Goal: Transaction & Acquisition: Purchase product/service

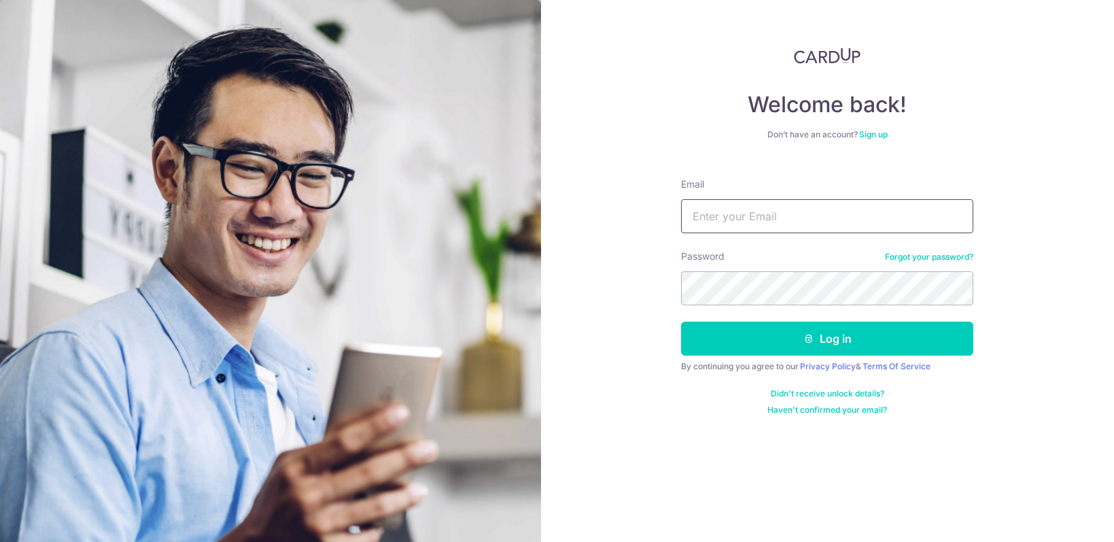
click at [773, 221] on input "Email" at bounding box center [827, 216] width 292 height 34
type input "timkx@hotmail.com"
click at [681, 321] on button "Log in" at bounding box center [827, 338] width 292 height 34
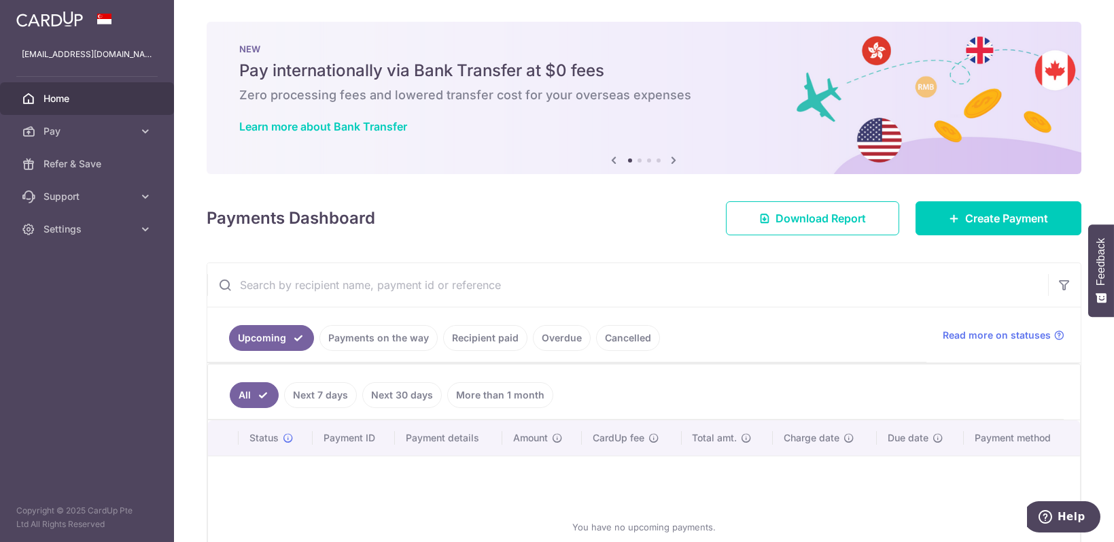
scroll to position [90, 0]
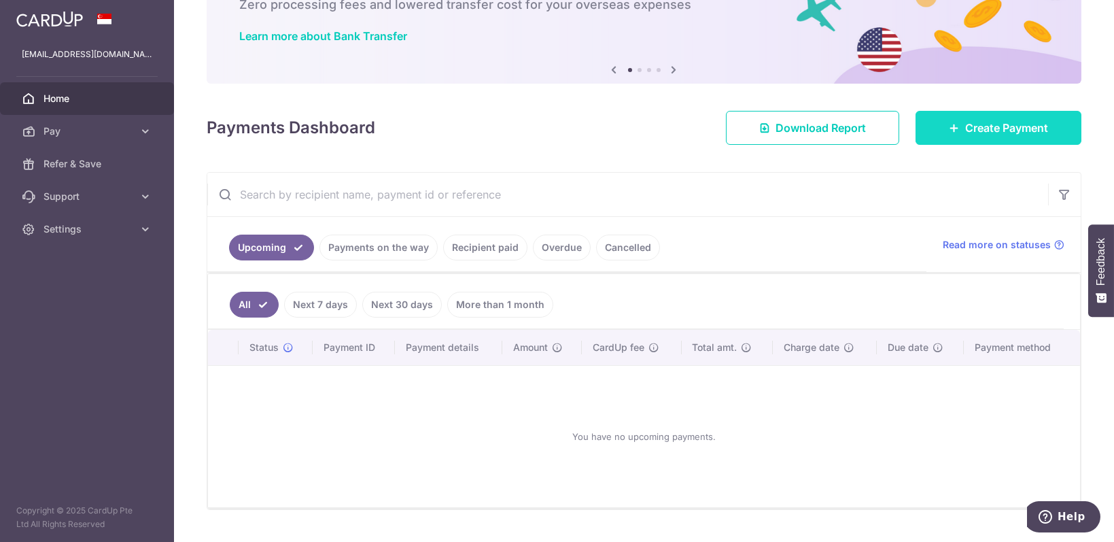
click at [975, 130] on span "Create Payment" at bounding box center [1006, 128] width 83 height 16
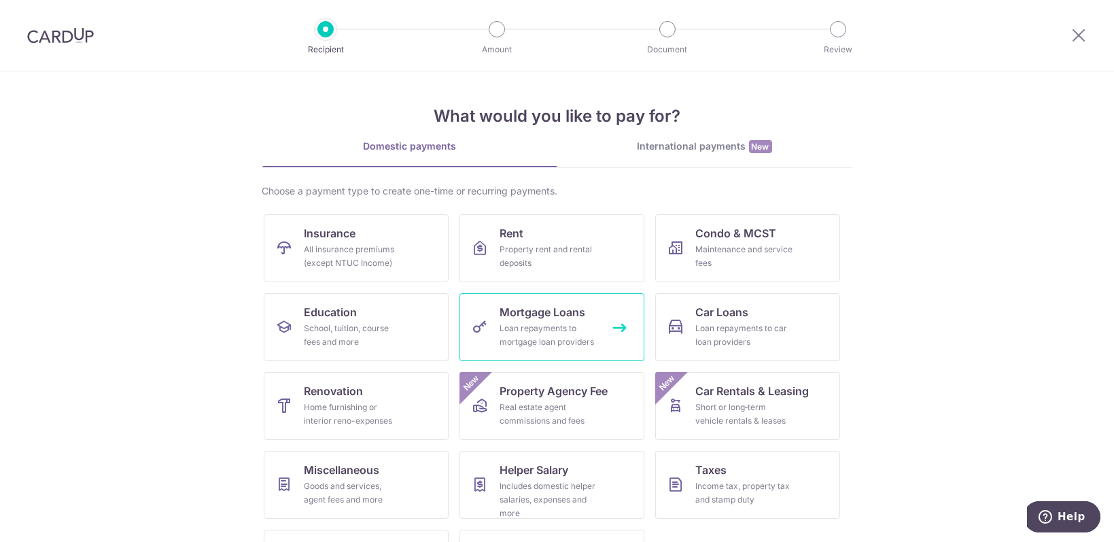
click at [536, 328] on div "Loan repayments to mortgage loan providers" at bounding box center [549, 334] width 98 height 27
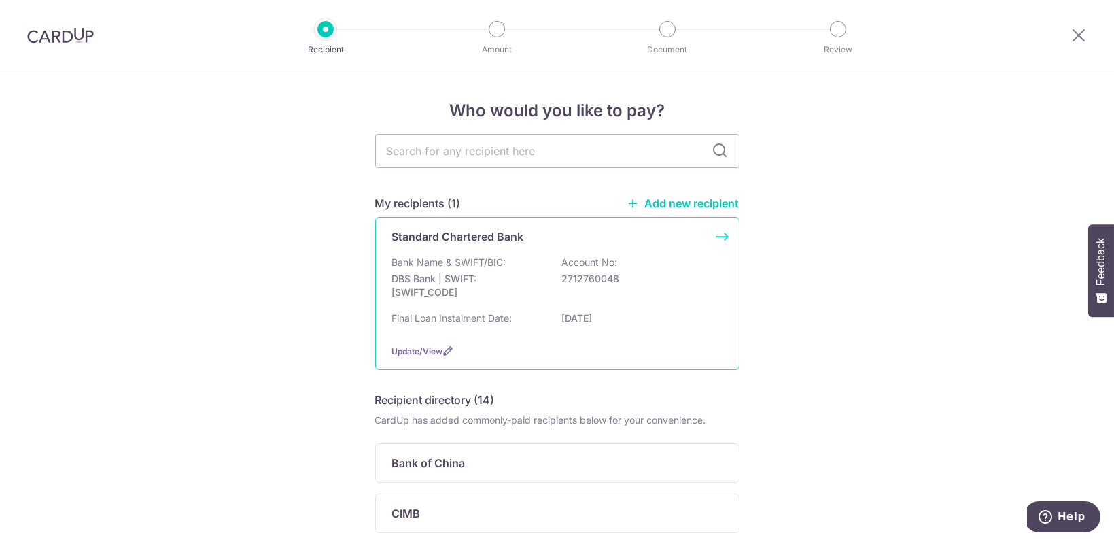
click at [468, 277] on p "DBS Bank | SWIFT: DBSSSGSGXXX" at bounding box center [468, 285] width 152 height 27
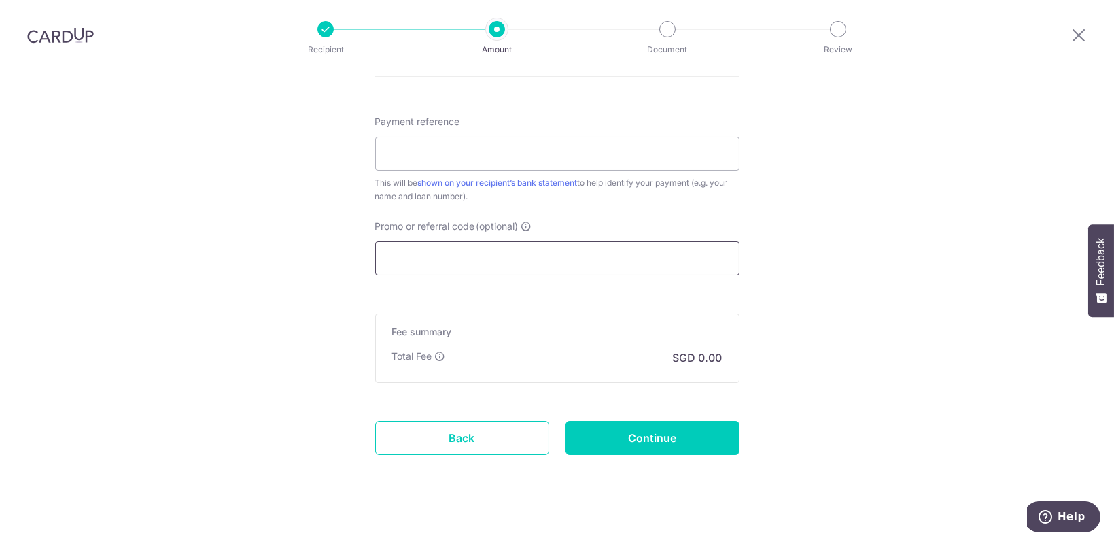
scroll to position [756, 0]
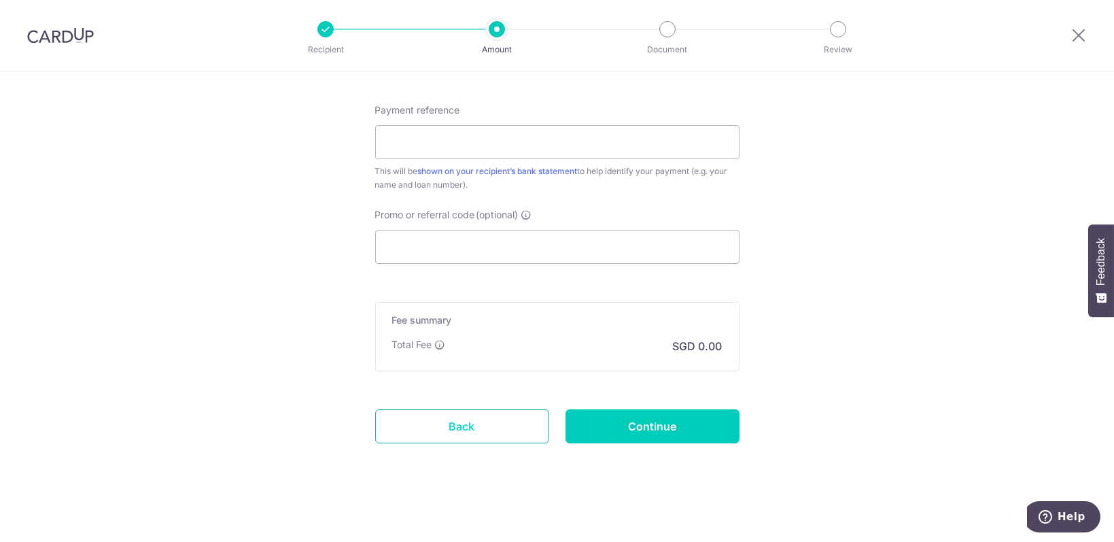
click at [466, 419] on link "Back" at bounding box center [462, 426] width 174 height 34
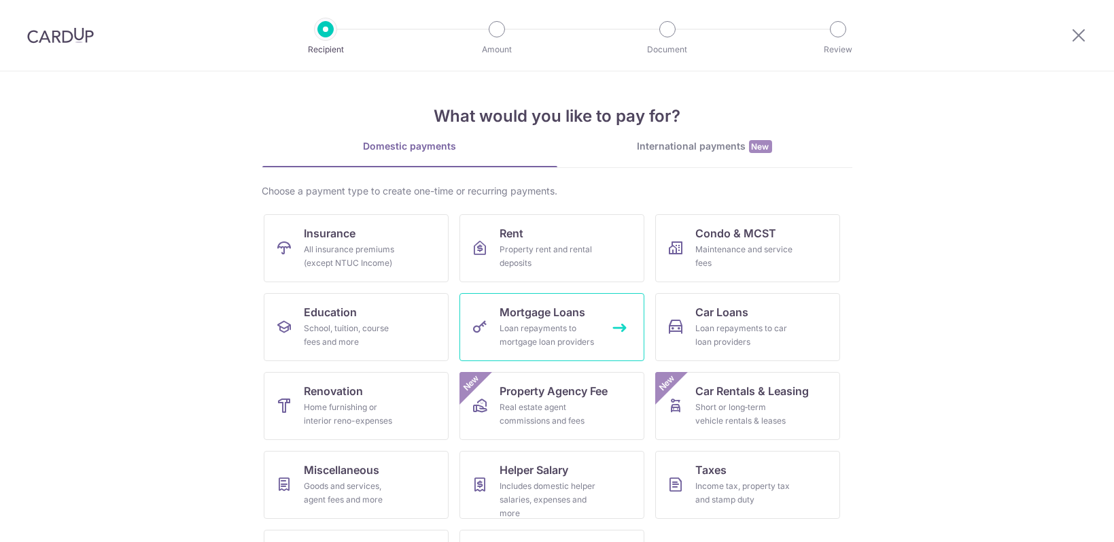
click at [589, 333] on div "Loan repayments to mortgage loan providers" at bounding box center [549, 334] width 98 height 27
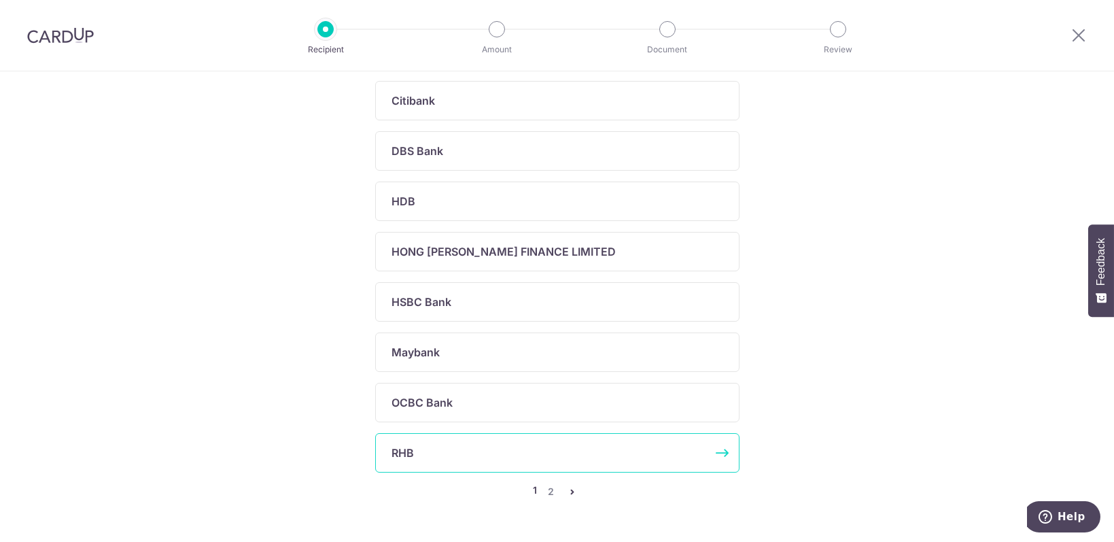
scroll to position [495, 0]
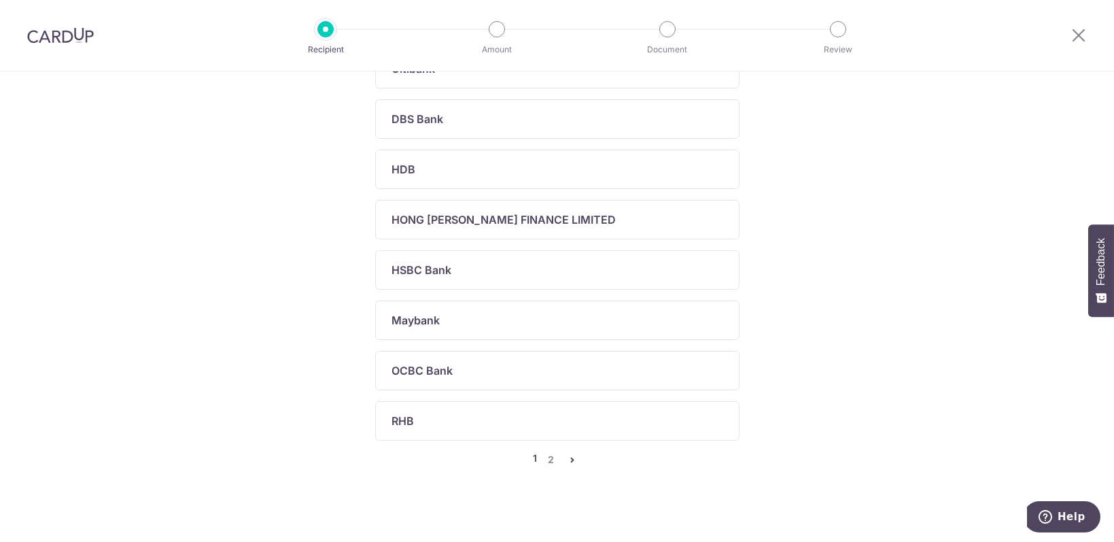
click at [574, 454] on icon "pager" at bounding box center [573, 459] width 11 height 11
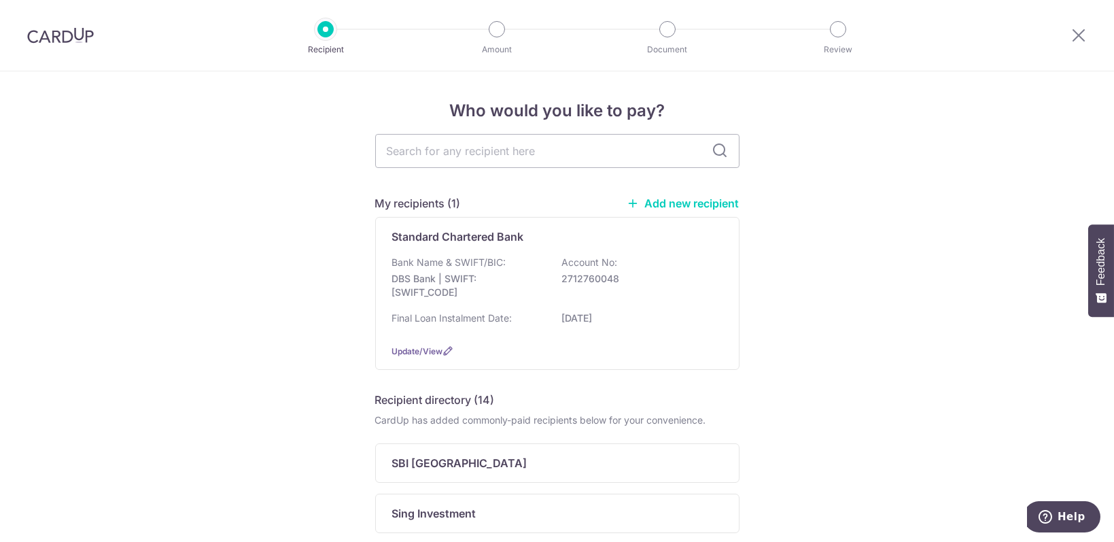
scroll to position [196, 0]
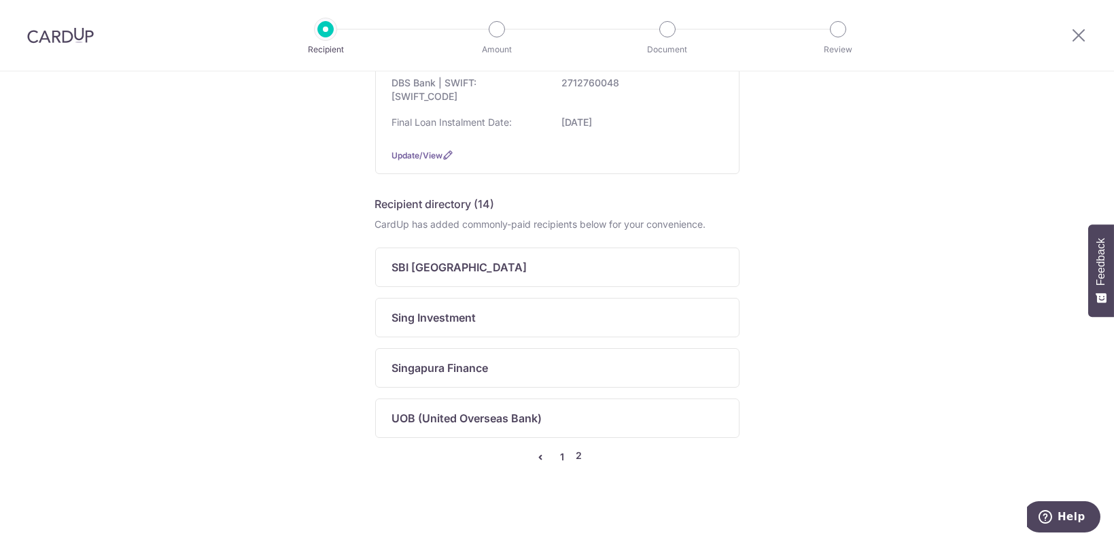
click at [560, 454] on link "1" at bounding box center [562, 457] width 16 height 16
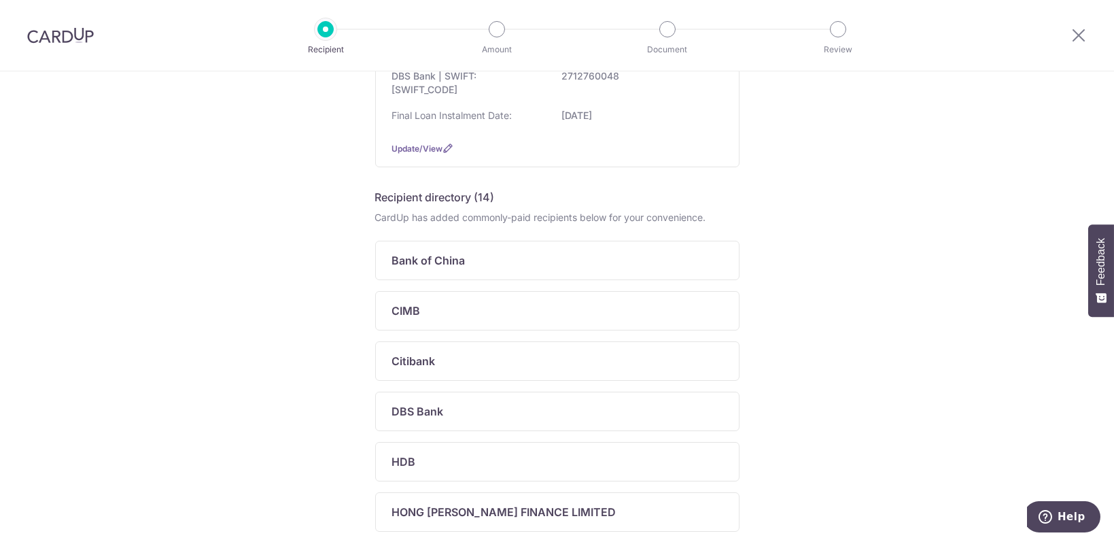
scroll to position [0, 0]
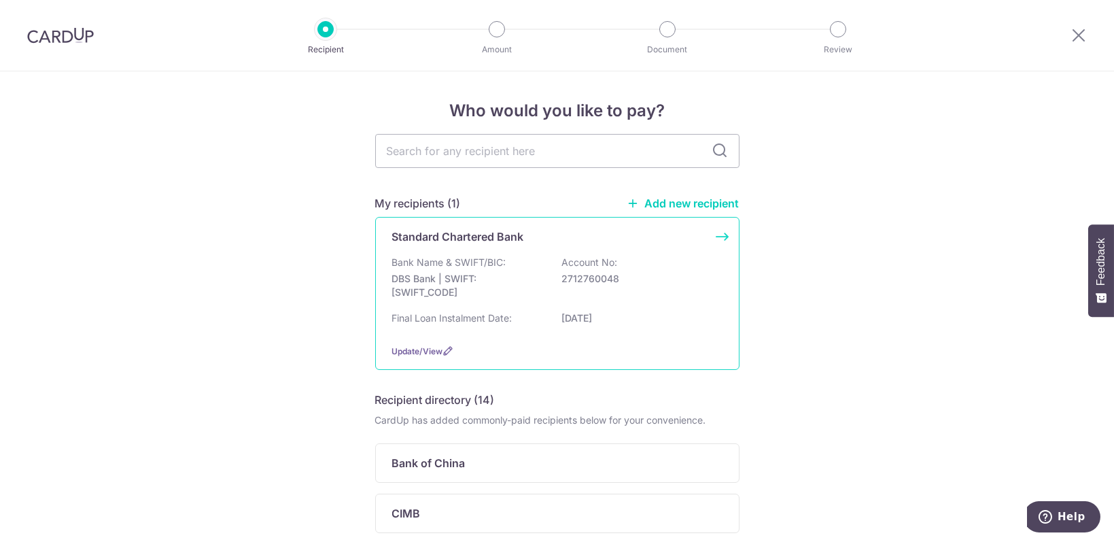
click at [614, 280] on p "2712760048" at bounding box center [638, 279] width 152 height 14
